Goal: Information Seeking & Learning: Compare options

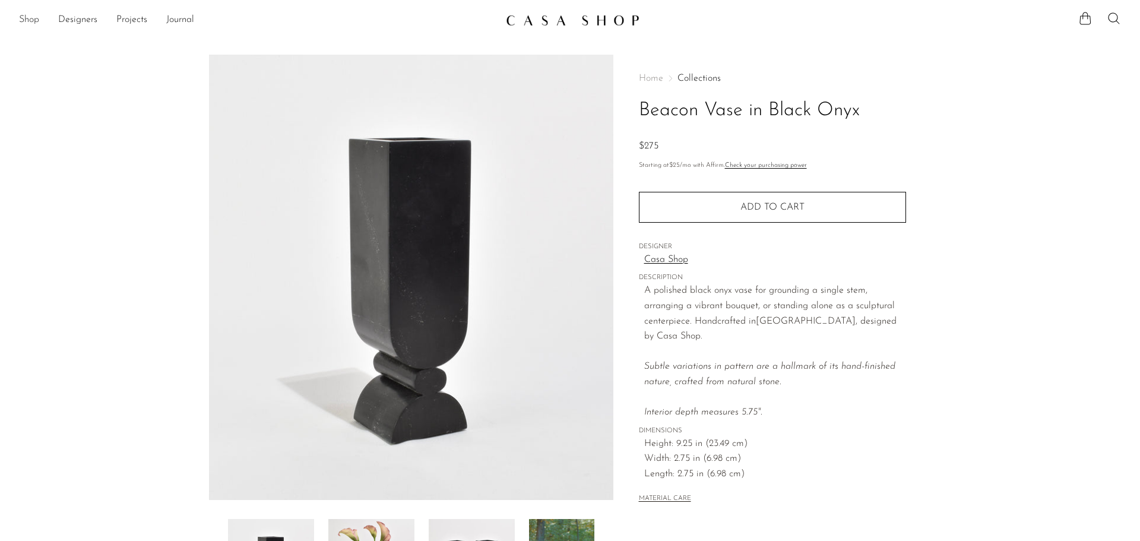
click at [29, 20] on link "Shop" at bounding box center [29, 19] width 20 height 15
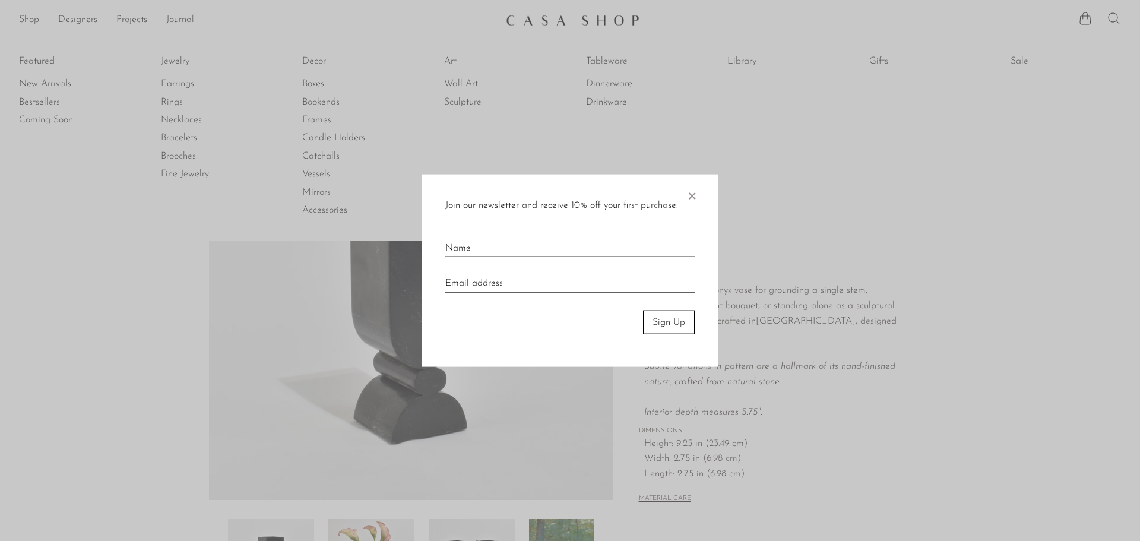
click at [691, 189] on span "×" at bounding box center [692, 193] width 12 height 38
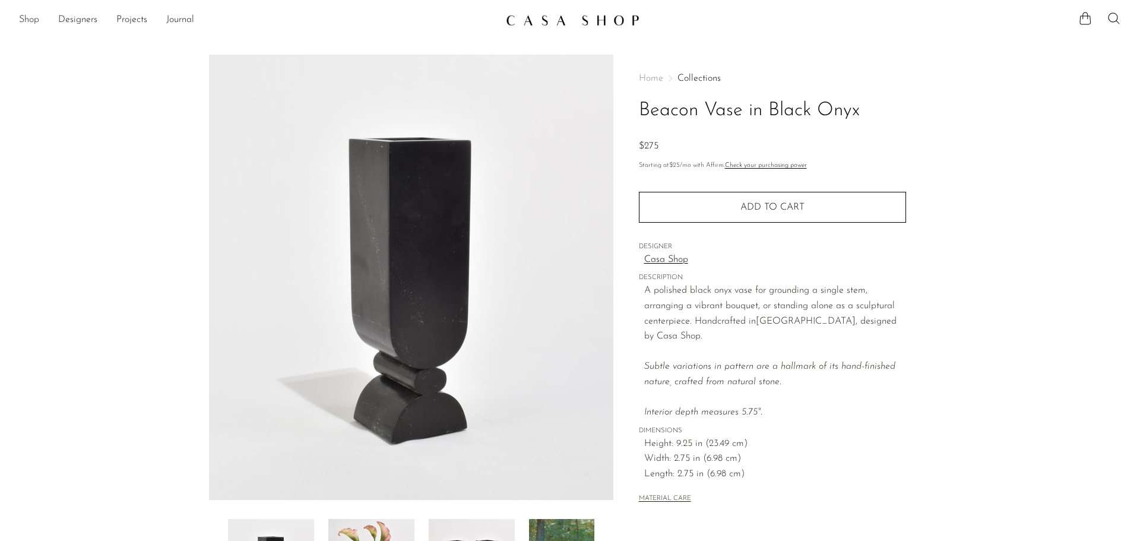
click at [32, 23] on link "Shop" at bounding box center [29, 19] width 20 height 15
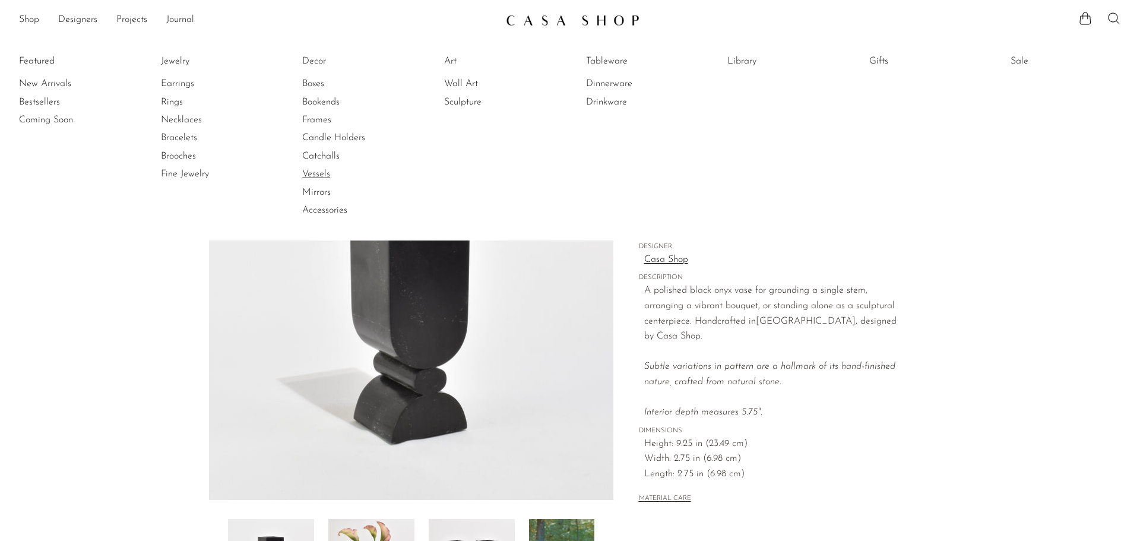
click at [322, 172] on link "Vessels" at bounding box center [346, 173] width 89 height 13
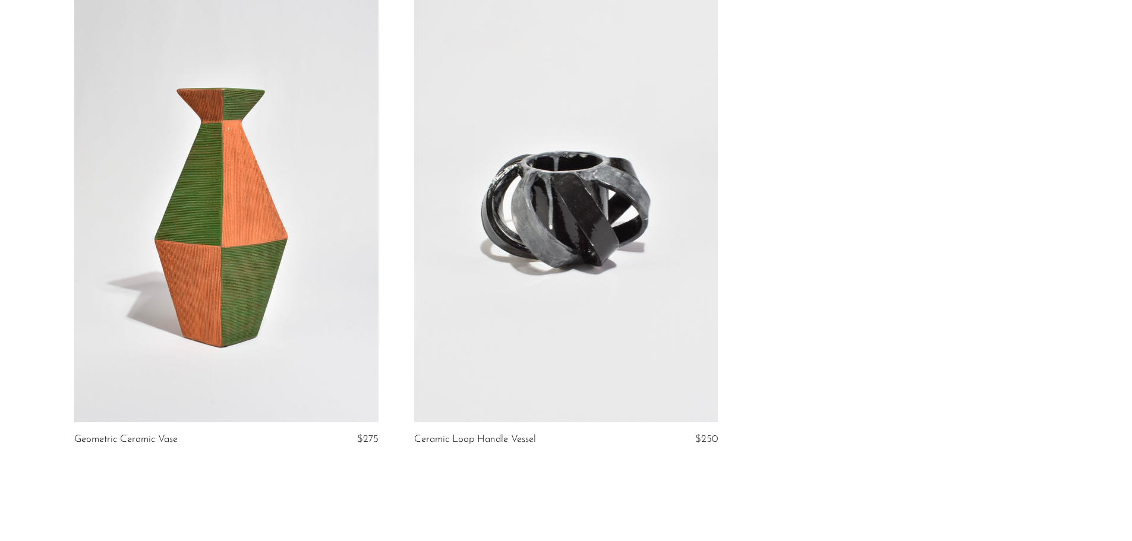
scroll to position [3934, 0]
click at [317, 127] on link at bounding box center [226, 210] width 304 height 425
